Goal: Obtain resource: Obtain resource

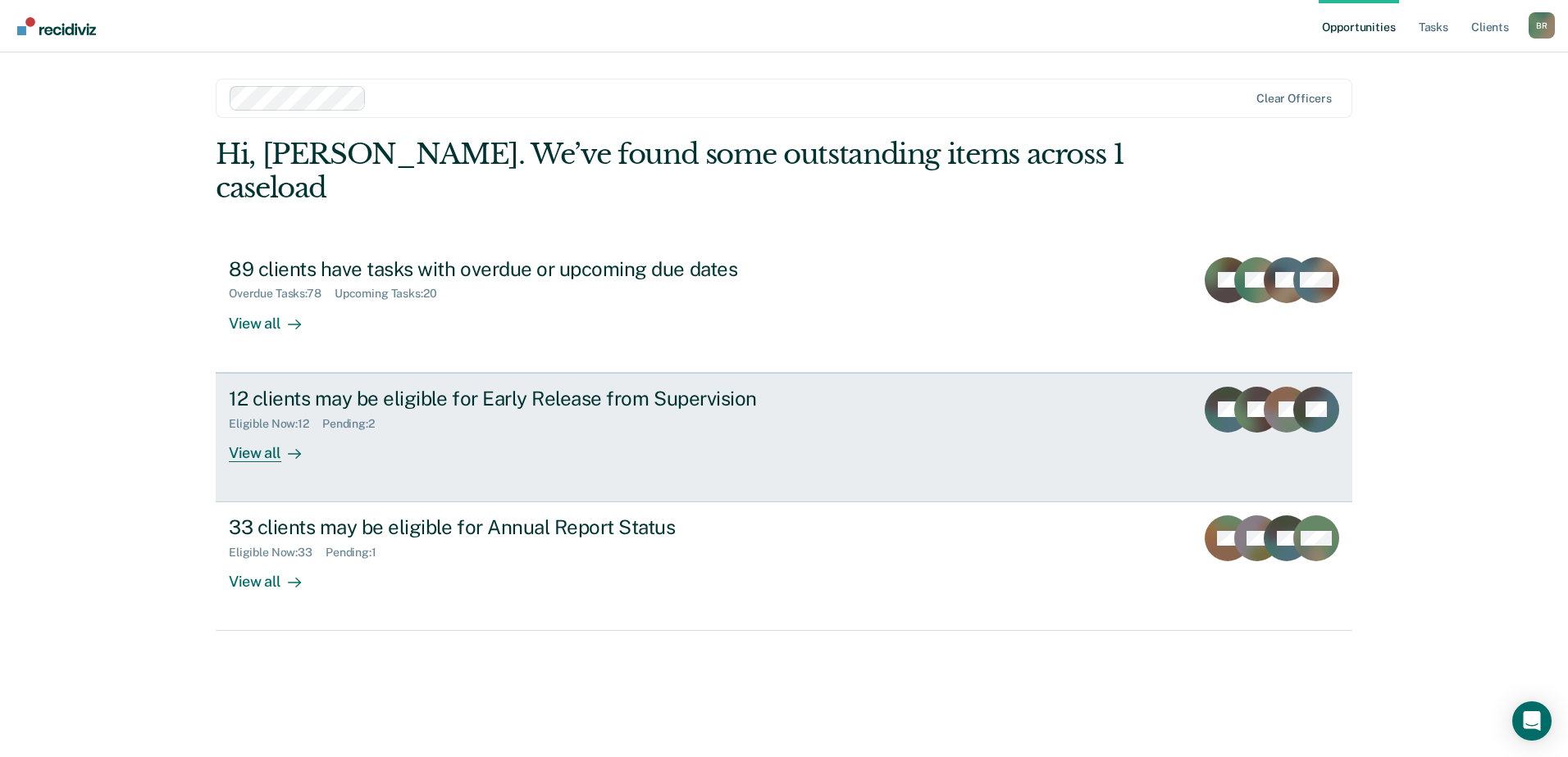
click at [273, 430] on div "View all" at bounding box center [275, 446] width 92 height 32
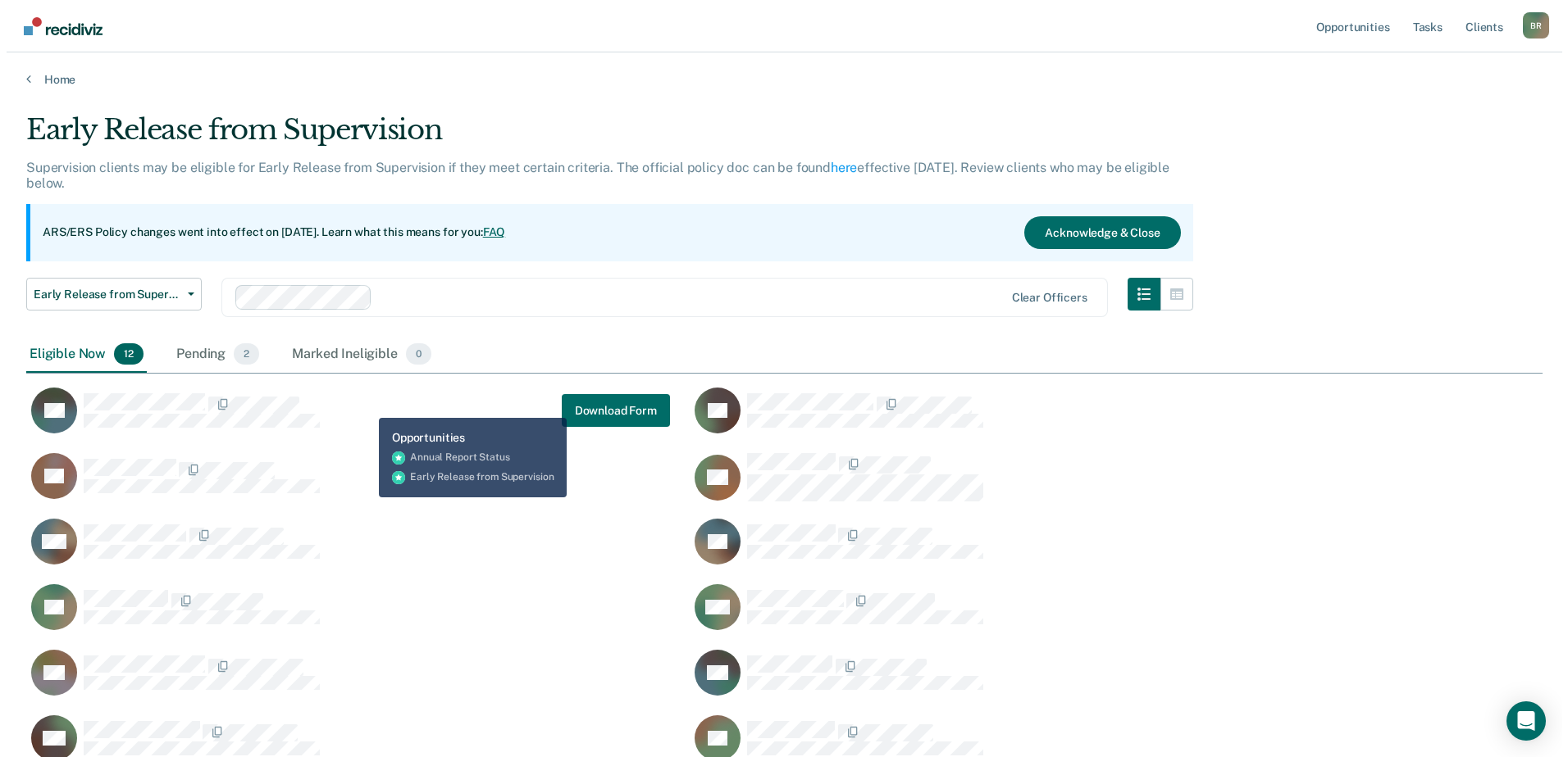
scroll to position [649, 1504]
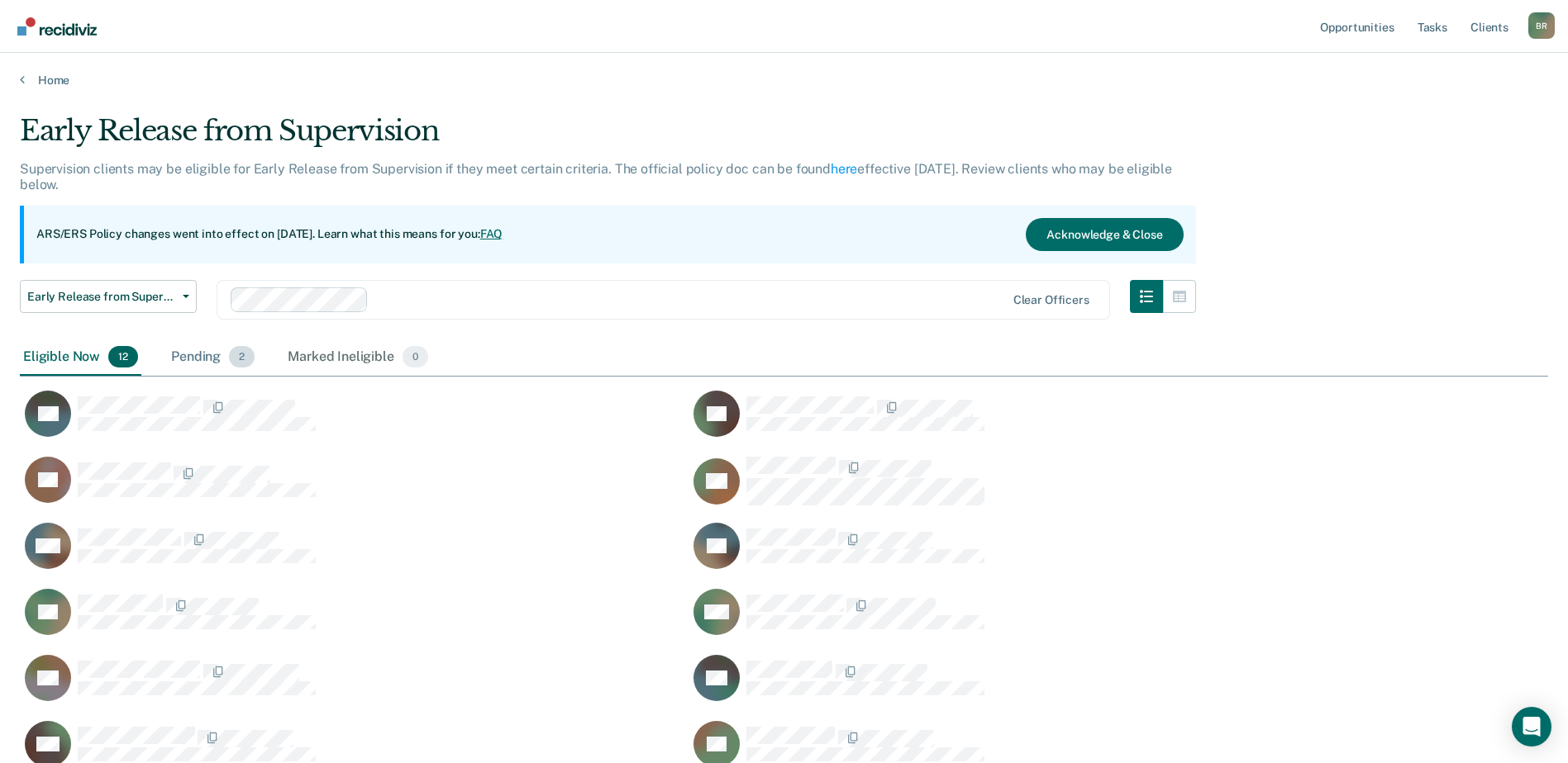
click at [175, 359] on div "Pending 2" at bounding box center [213, 358] width 90 height 36
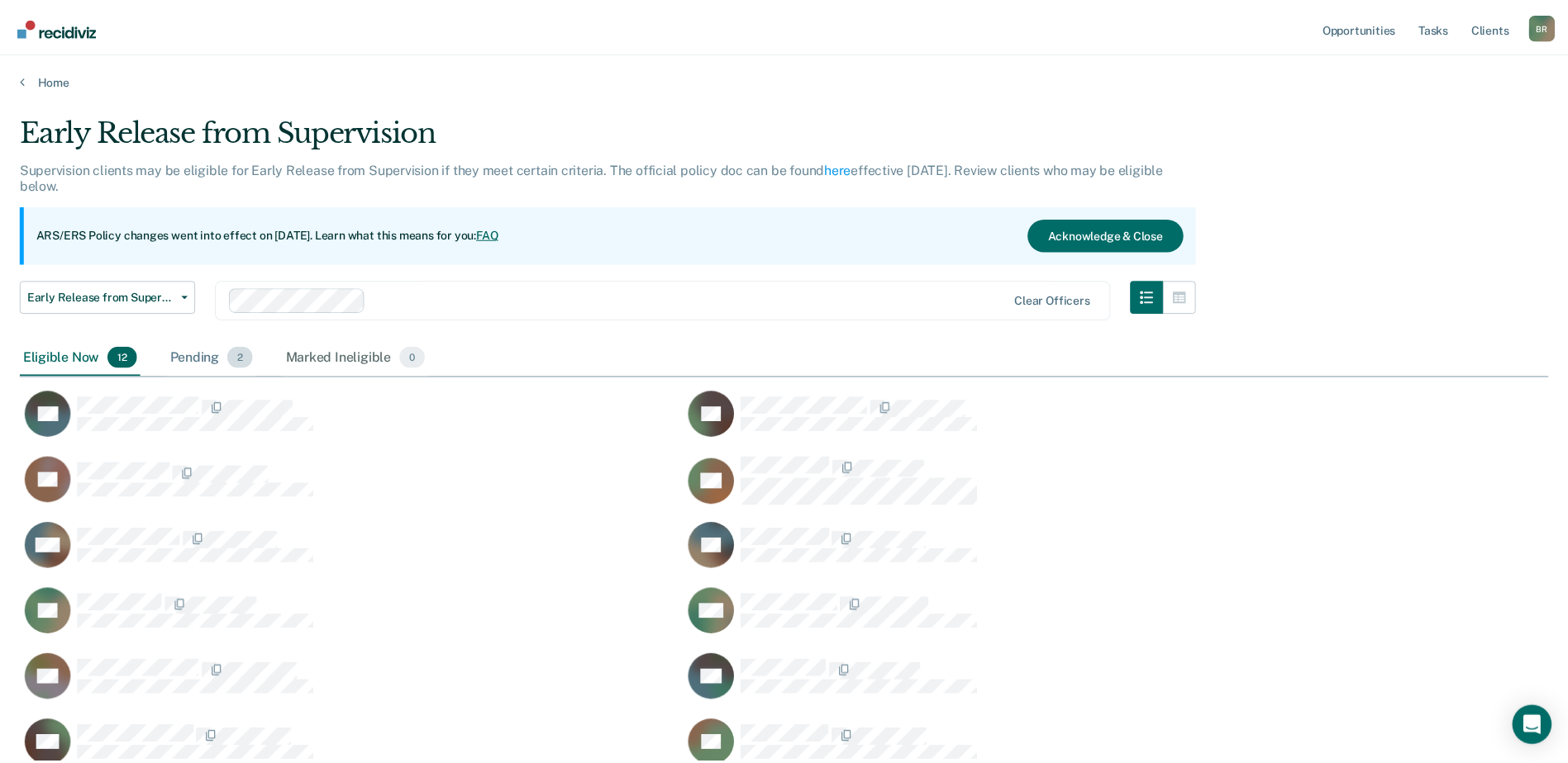
scroll to position [13, 13]
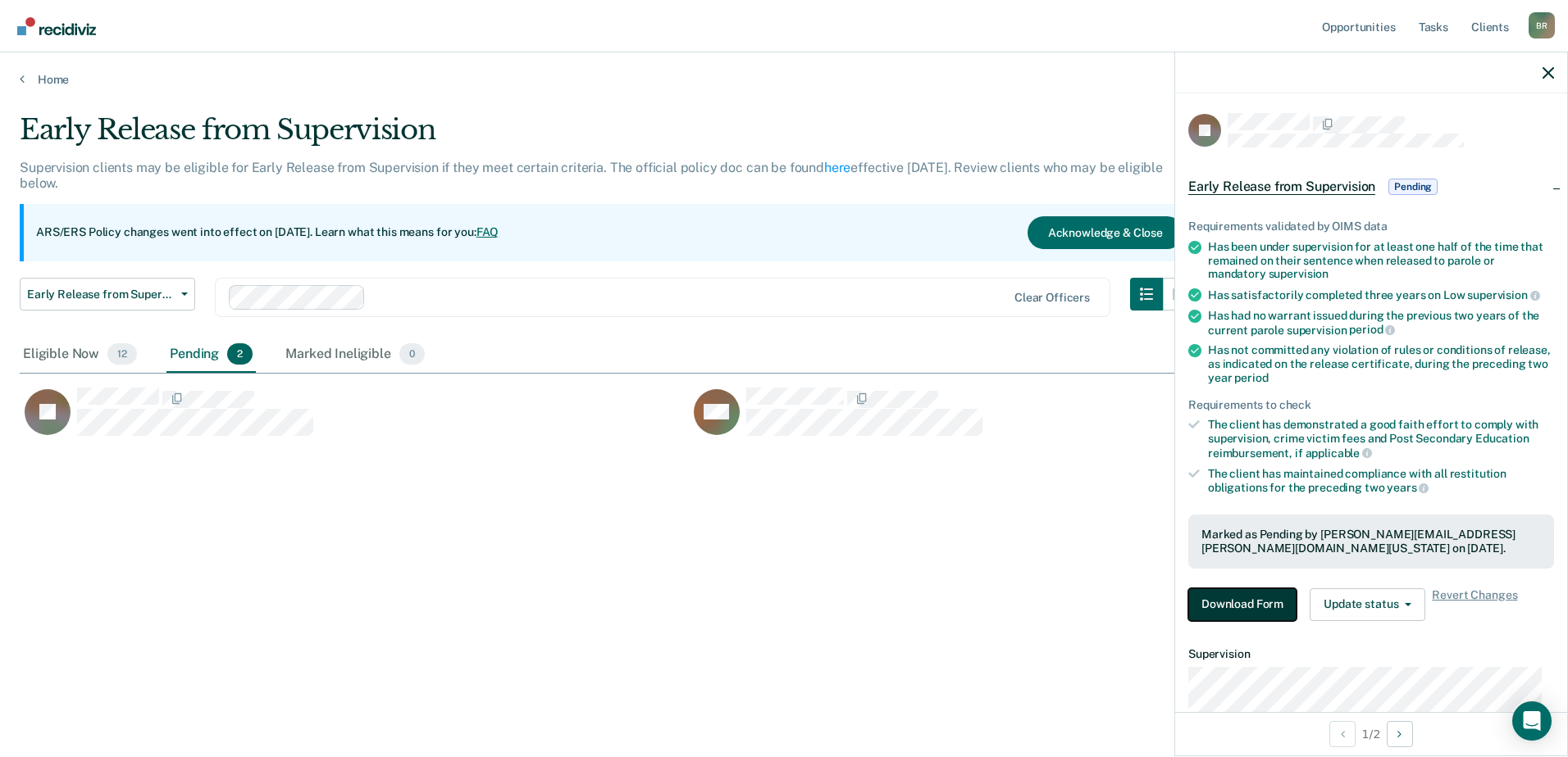
click at [1224, 604] on button "Download Form" at bounding box center [1242, 605] width 108 height 33
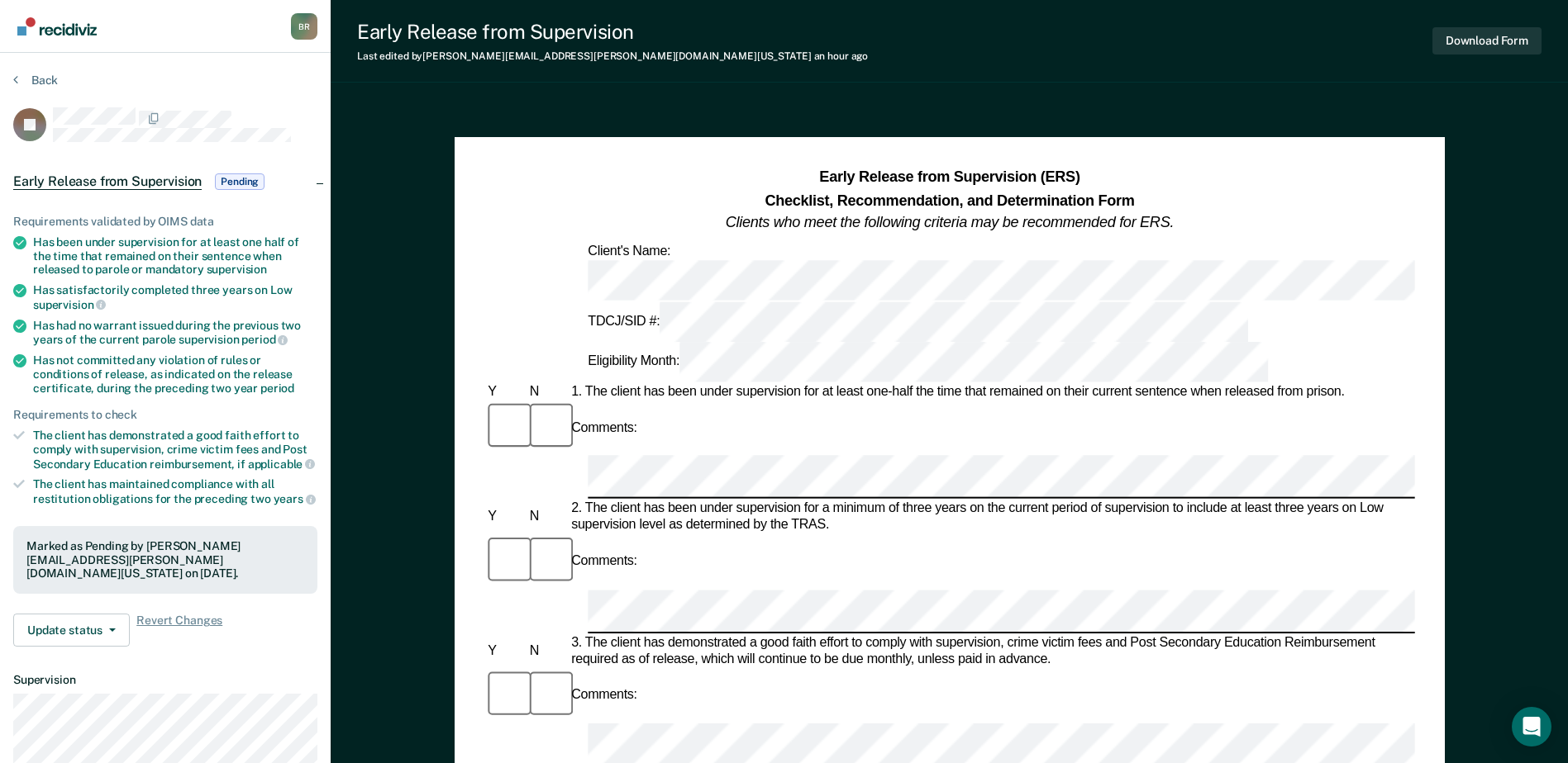
drag, startPoint x: 1225, startPoint y: 313, endPoint x: 1180, endPoint y: 324, distance: 46.3
click at [1180, 401] on div "Comments:" at bounding box center [949, 429] width 930 height 56
click at [1470, 38] on button "Download Form" at bounding box center [1488, 40] width 109 height 27
